Goal: Transaction & Acquisition: Subscribe to service/newsletter

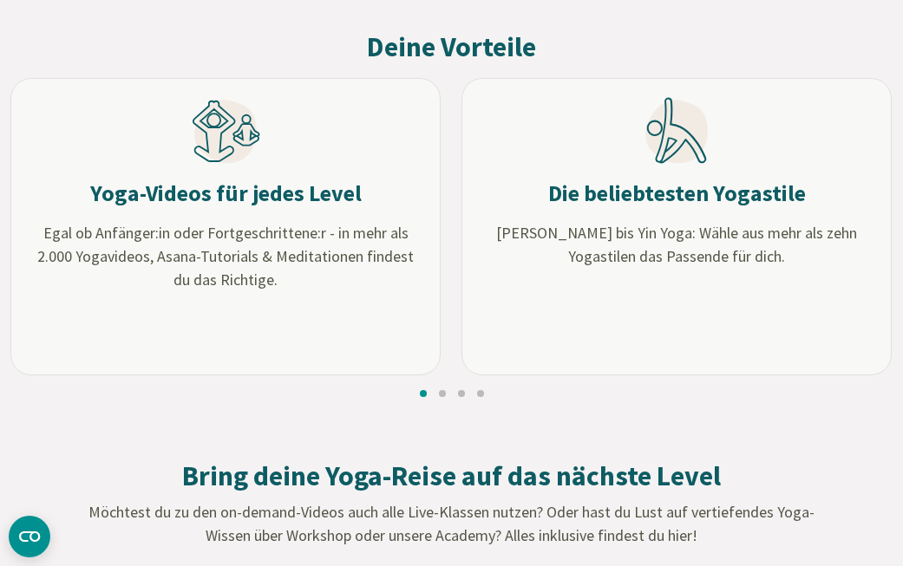
scroll to position [1568, 0]
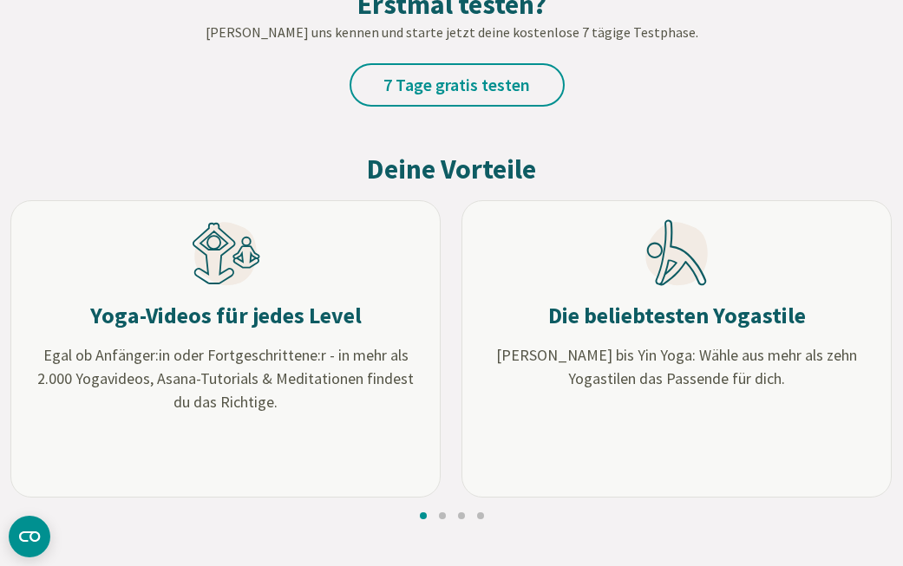
click at [302, 316] on h3 "Yoga-Videos für jedes Level" at bounding box center [225, 316] width 271 height 29
click at [621, 313] on h3 "Die beliebtesten Yogastile" at bounding box center [677, 316] width 258 height 29
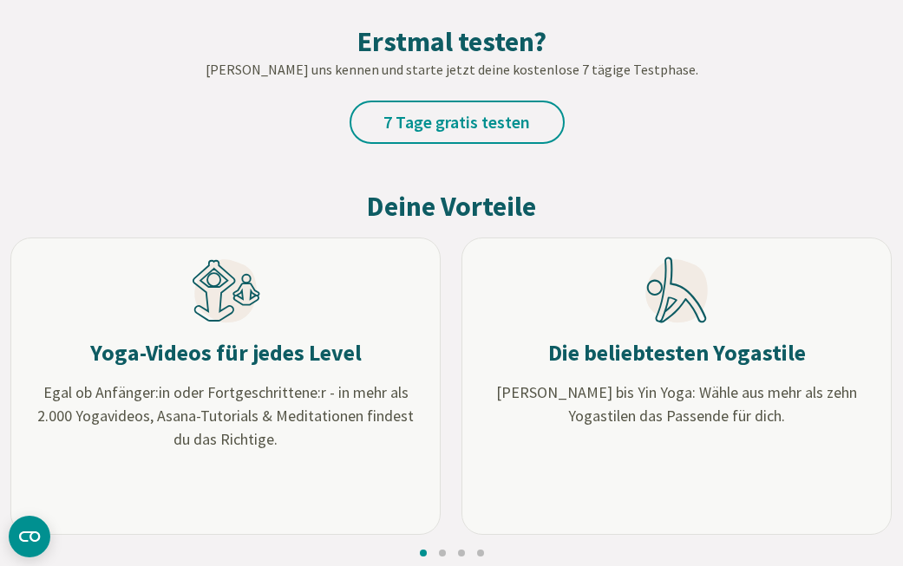
scroll to position [1556, 0]
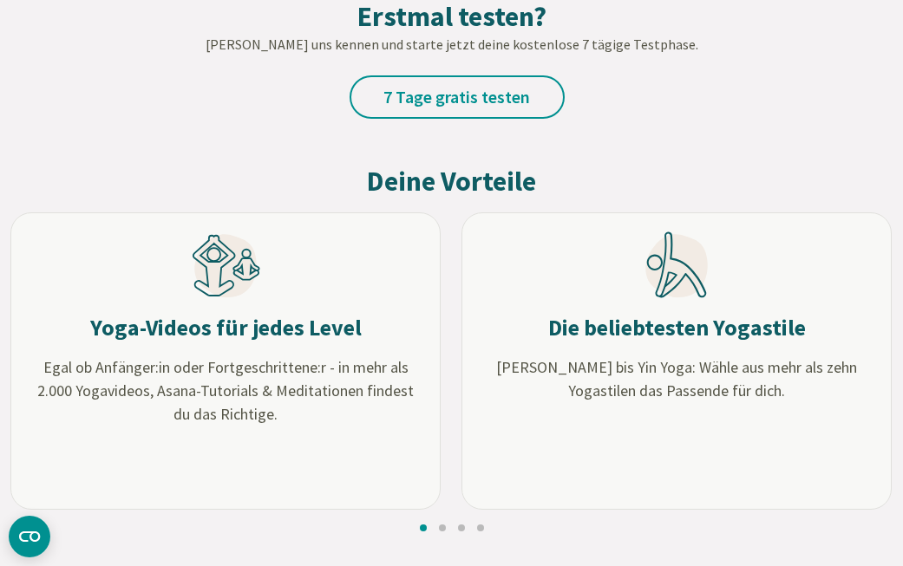
click at [190, 285] on div "Yoga-Videos für jedes Level Egal ob Anfänger:in oder Fortgeschrittene:r - in me…" at bounding box center [225, 361] width 430 height 298
click at [210, 309] on div "Yoga-Videos für jedes Level Egal ob Anfänger:in oder Fortgeschrittene:r - in me…" at bounding box center [225, 361] width 430 height 298
click at [656, 322] on h3 "Die beliebtesten Yogastile" at bounding box center [677, 328] width 258 height 29
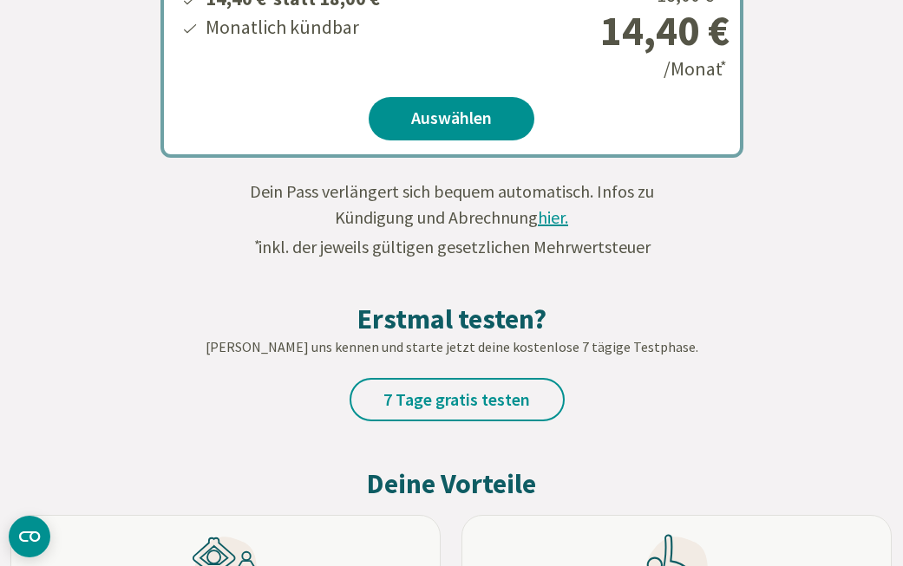
scroll to position [1492, 0]
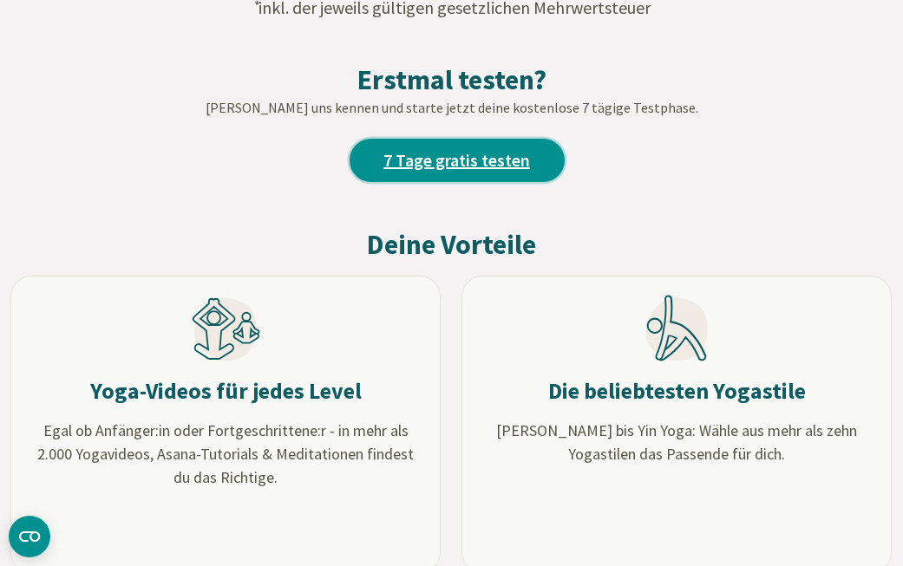
click at [496, 161] on link "7 Tage gratis testen" at bounding box center [456, 160] width 215 height 43
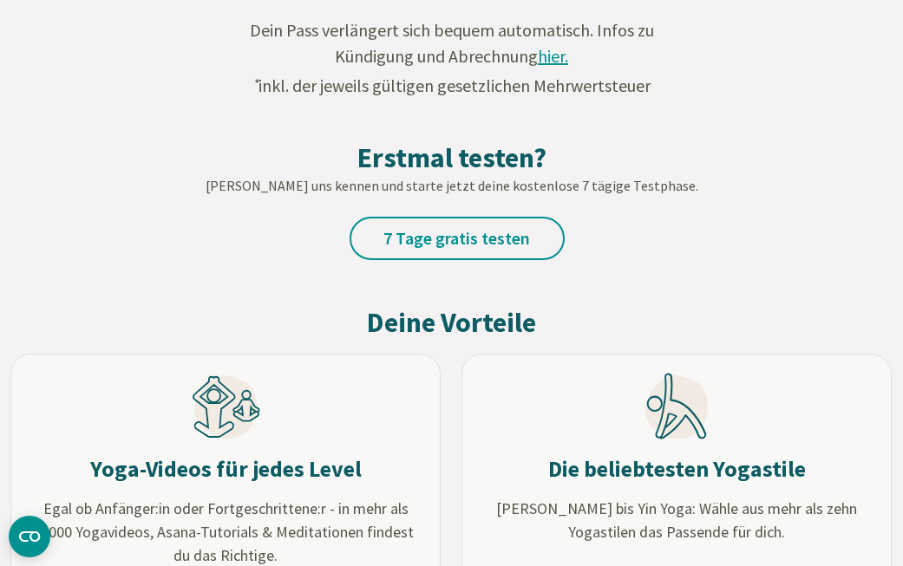
scroll to position [1420, 0]
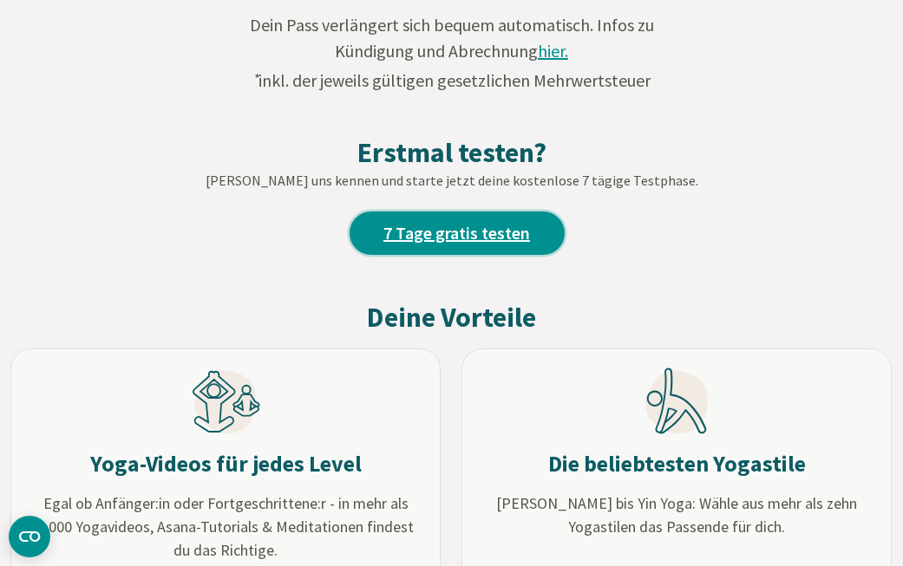
click at [479, 230] on link "7 Tage gratis testen" at bounding box center [456, 233] width 215 height 43
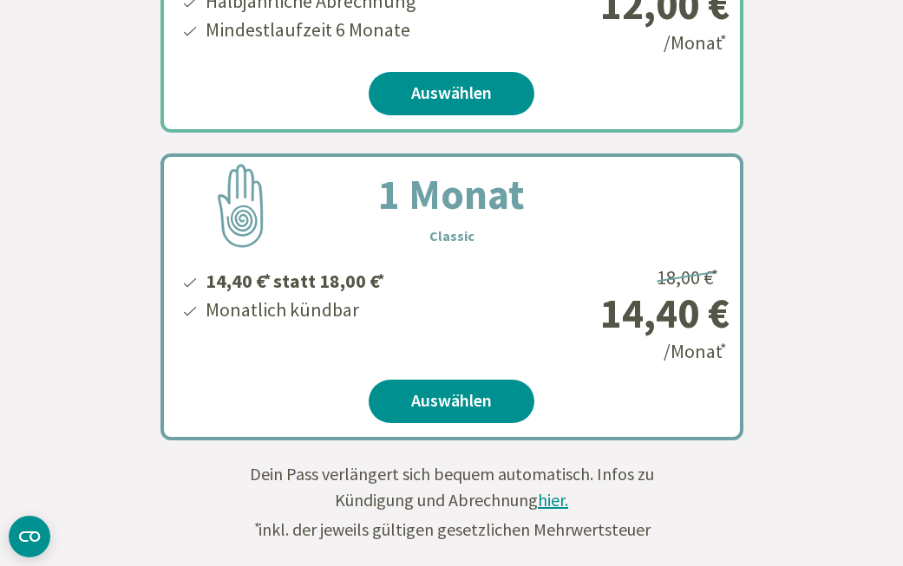
scroll to position [1303, 0]
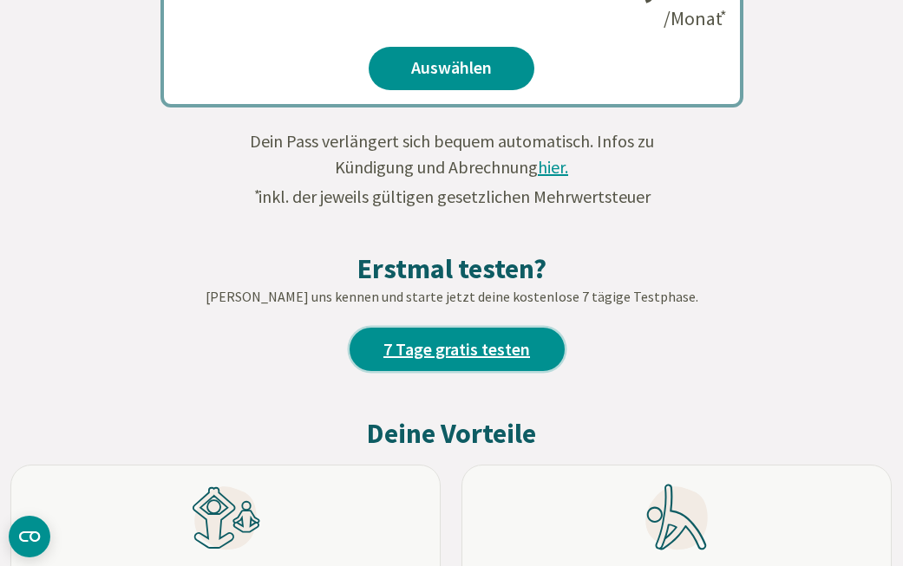
click at [473, 336] on link "7 Tage gratis testen" at bounding box center [456, 349] width 215 height 43
